Goal: Task Accomplishment & Management: Manage account settings

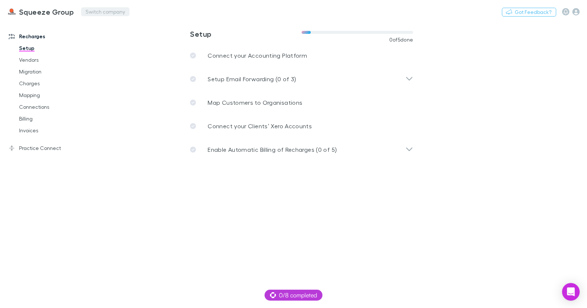
click at [86, 8] on button "Switch company" at bounding box center [105, 11] width 48 height 9
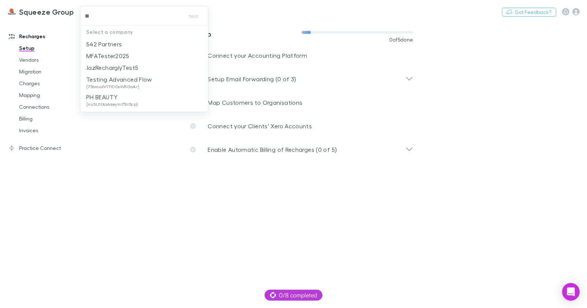
type input "***"
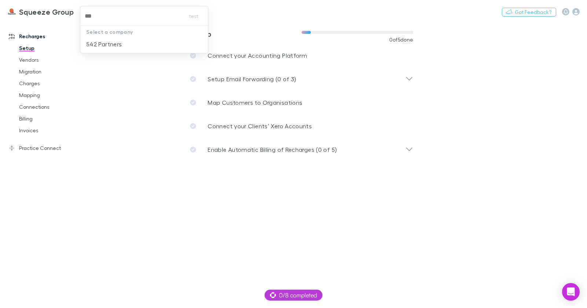
click at [129, 39] on li "542 Partners" at bounding box center [144, 44] width 128 height 12
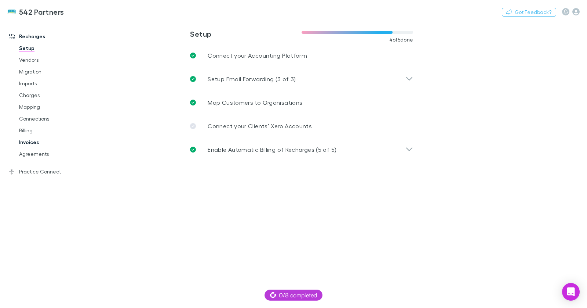
click at [36, 145] on link "Invoices" at bounding box center [52, 142] width 80 height 12
